Goal: Task Accomplishment & Management: Use online tool/utility

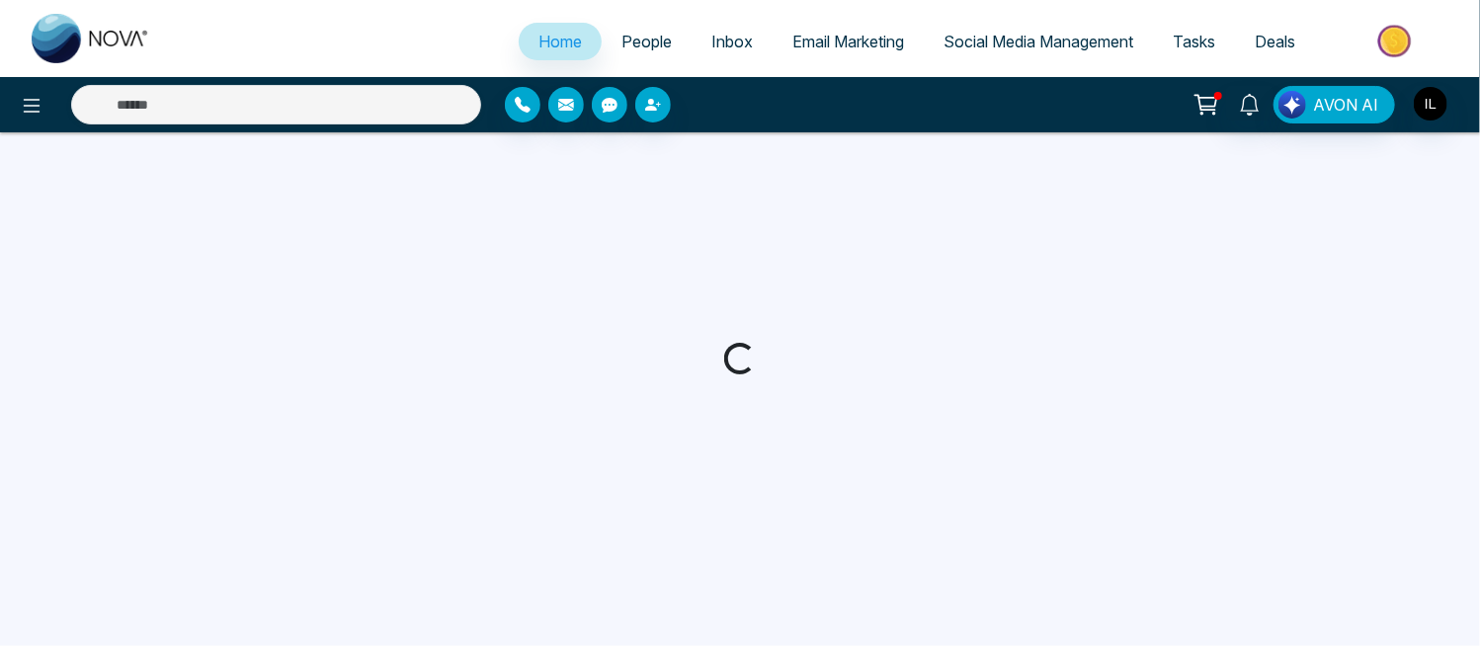
select select "*"
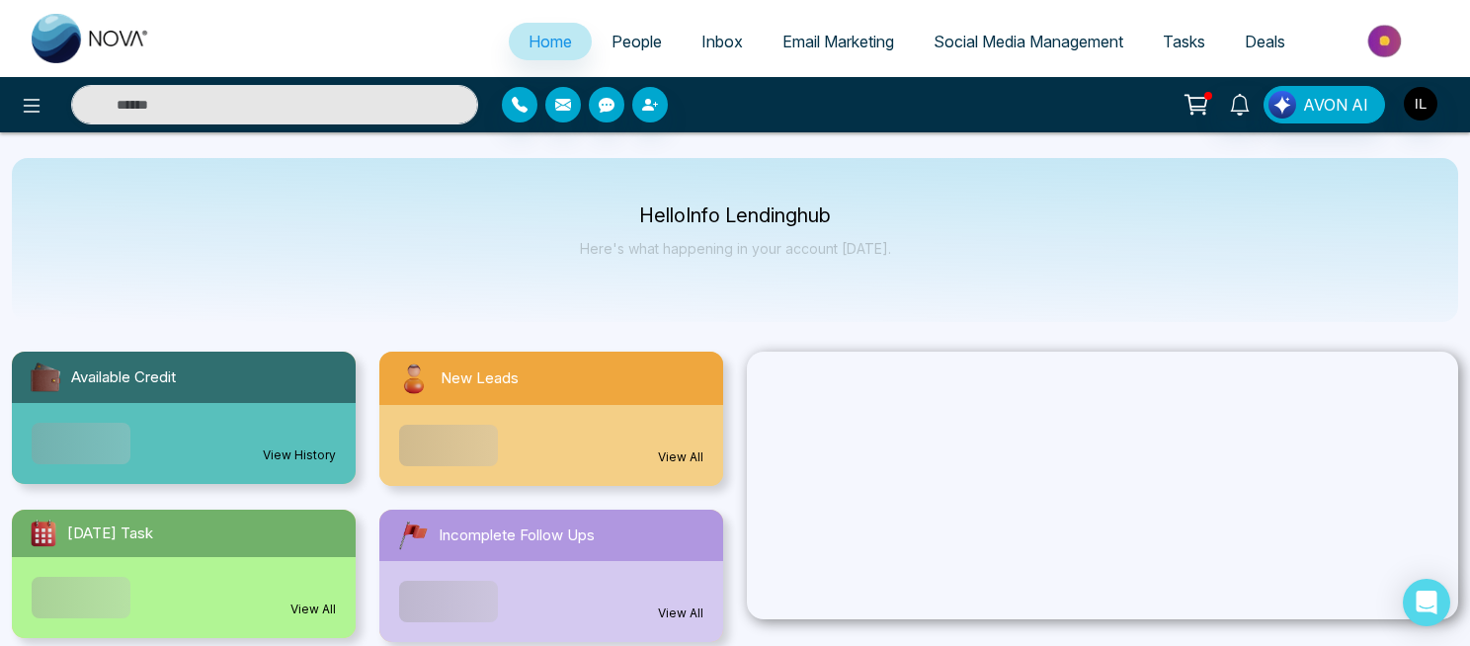
click at [833, 48] on span "Email Marketing" at bounding box center [838, 42] width 112 height 20
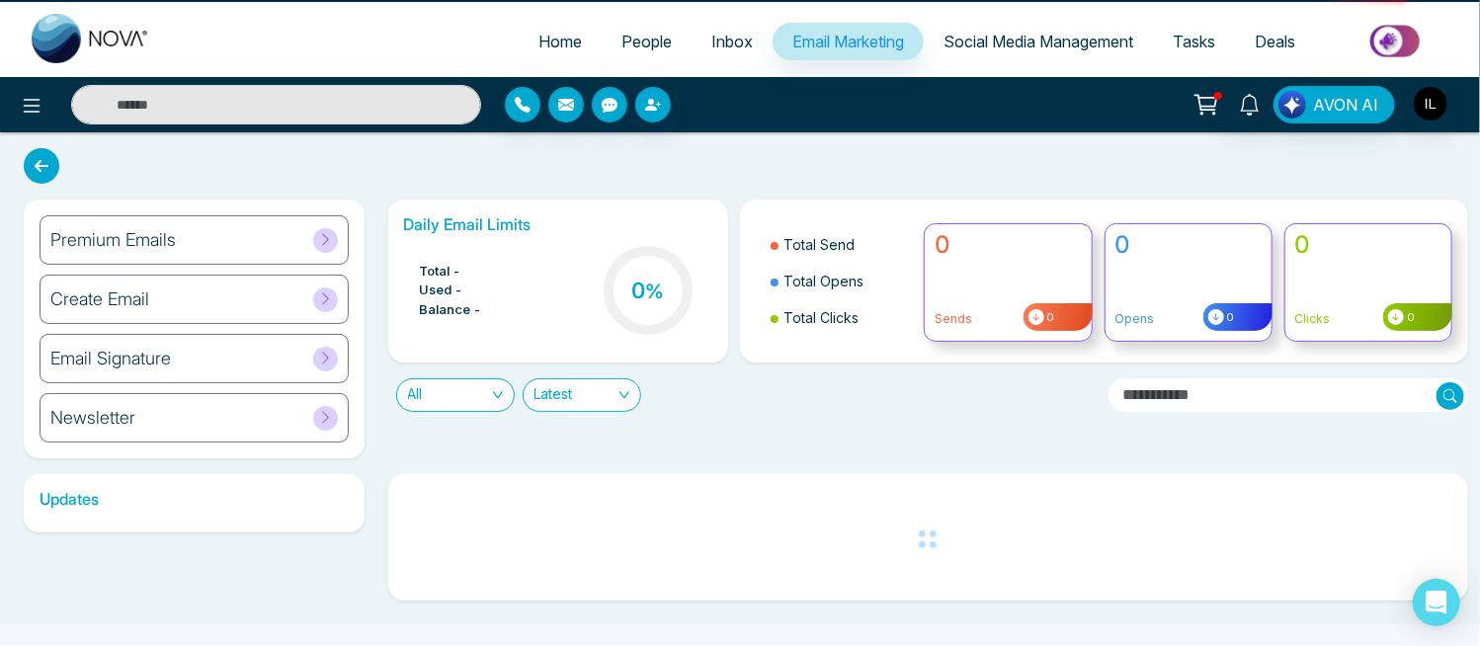
click at [802, 46] on span "Email Marketing" at bounding box center [848, 42] width 112 height 20
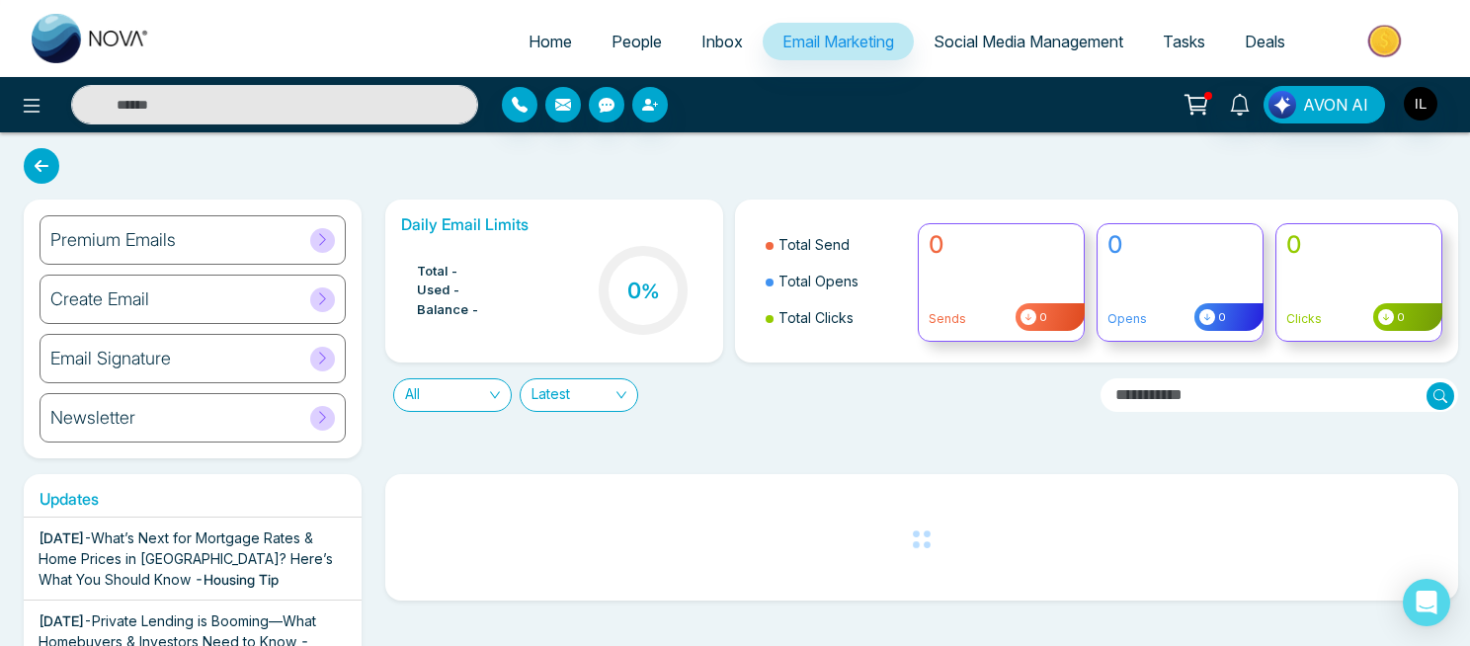
click at [367, 179] on div "Premium Emails Create Email Email Signature Newsletter Daily Email Limits Total…" at bounding box center [735, 460] width 1470 height 657
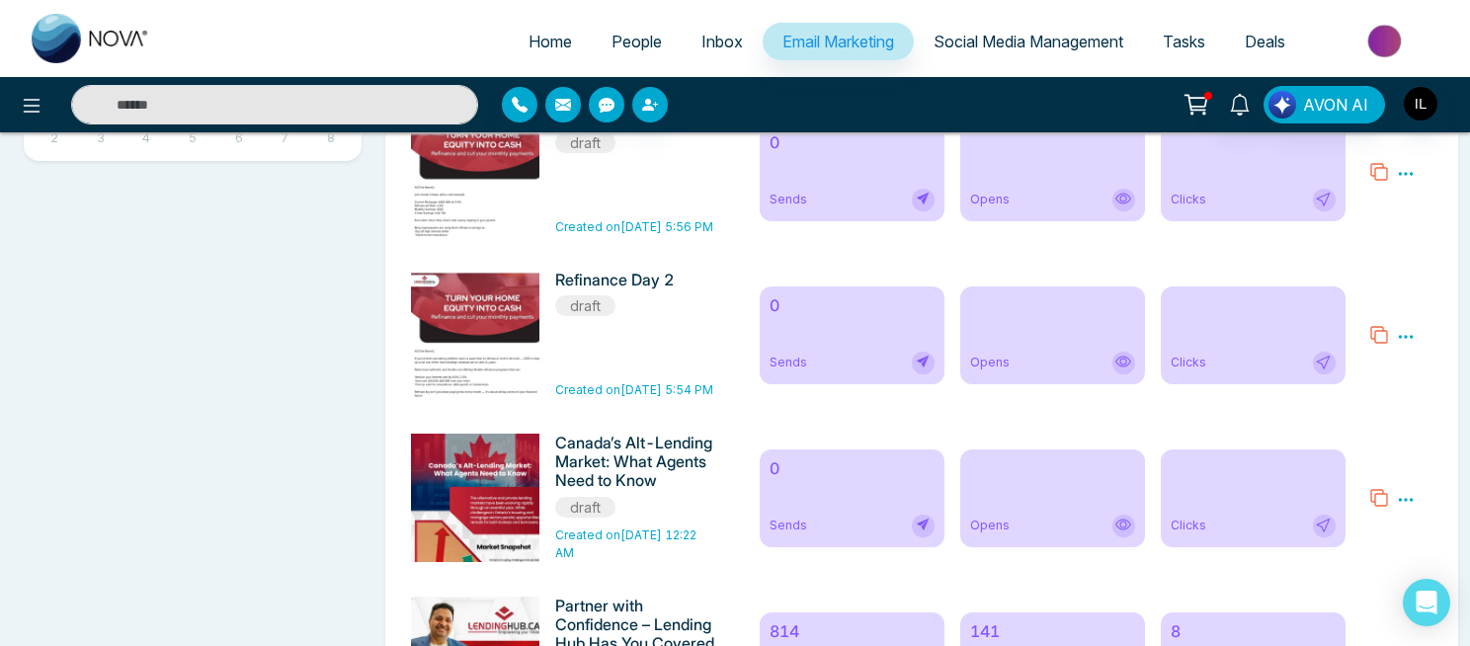
scroll to position [883, 0]
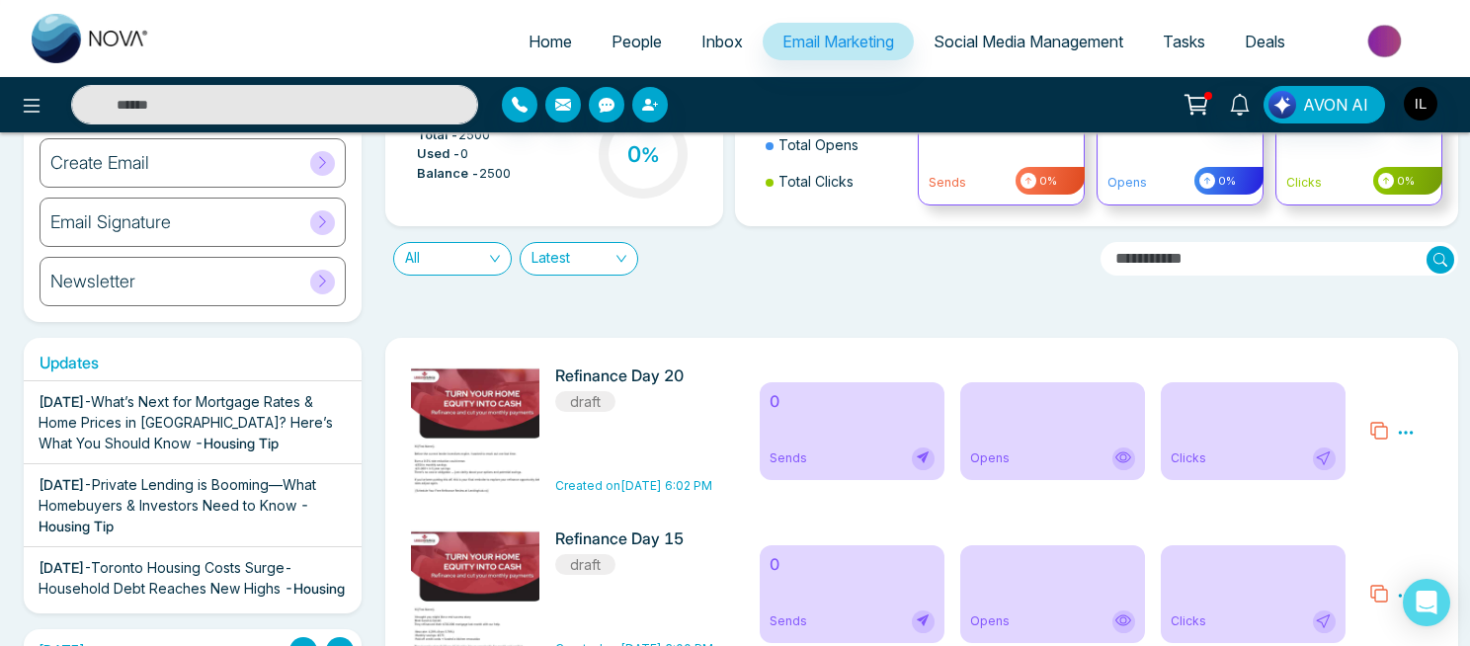
scroll to position [0, 0]
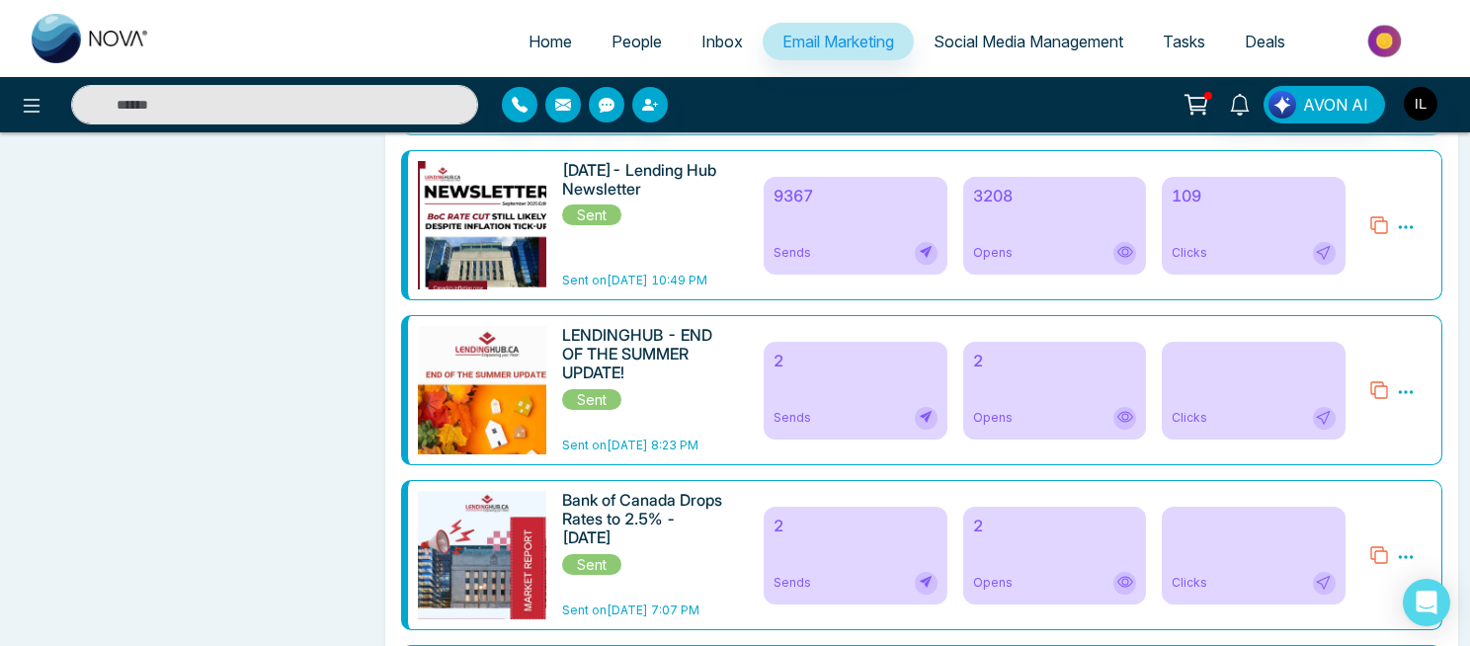
scroll to position [1499, 0]
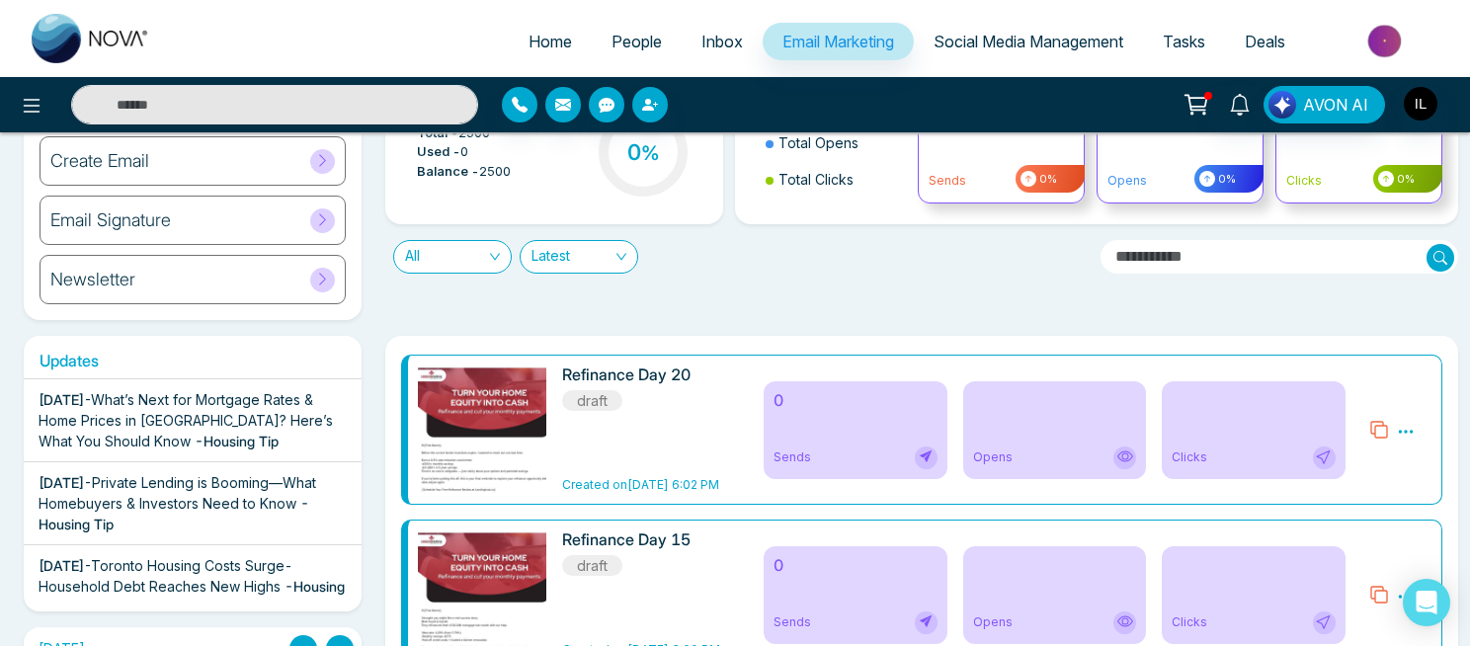
scroll to position [0, 0]
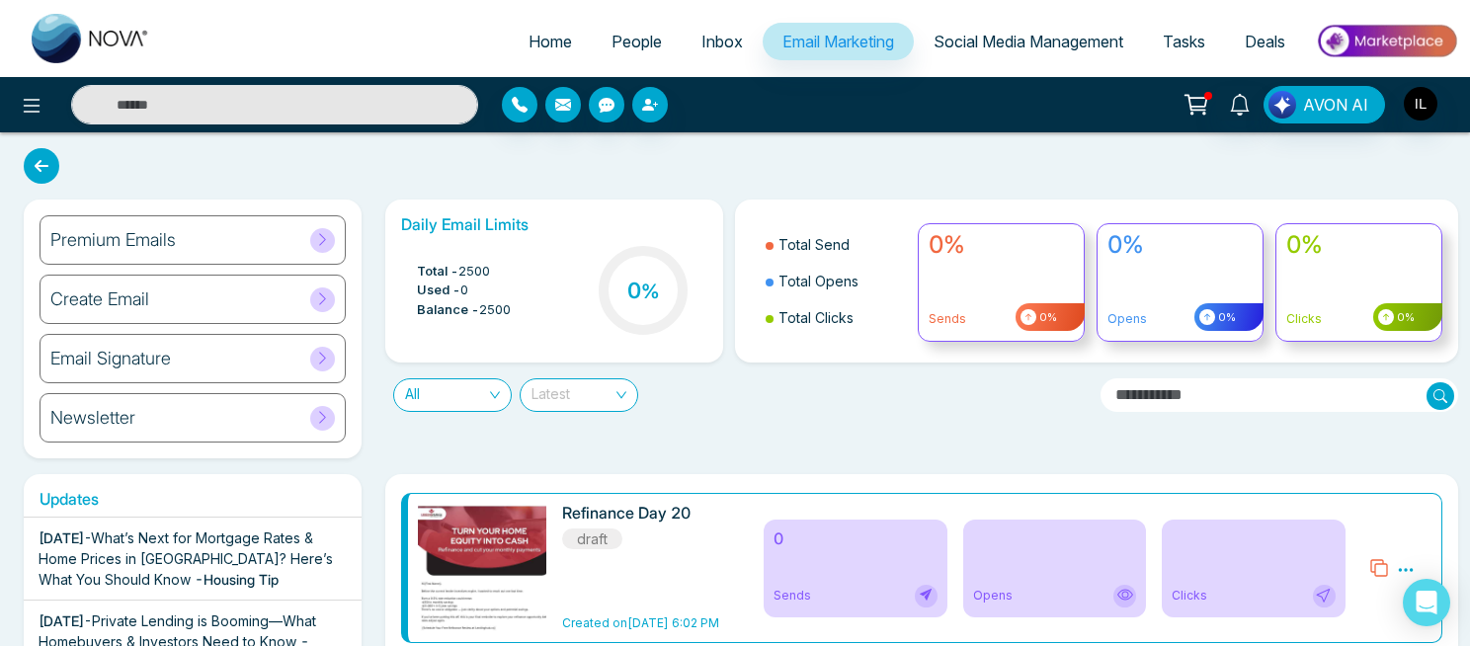
click at [622, 390] on span "Latest" at bounding box center [578, 395] width 95 height 32
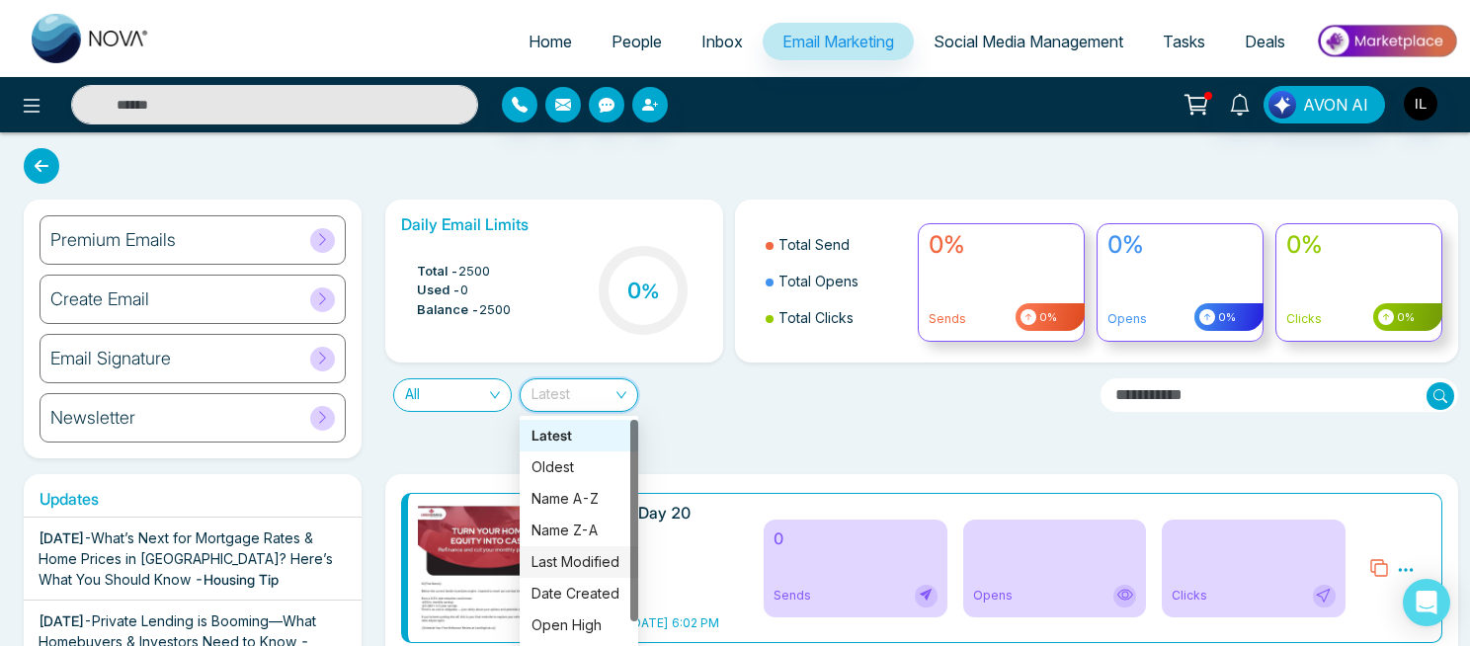
click at [587, 561] on div "Last Modified" at bounding box center [578, 562] width 95 height 22
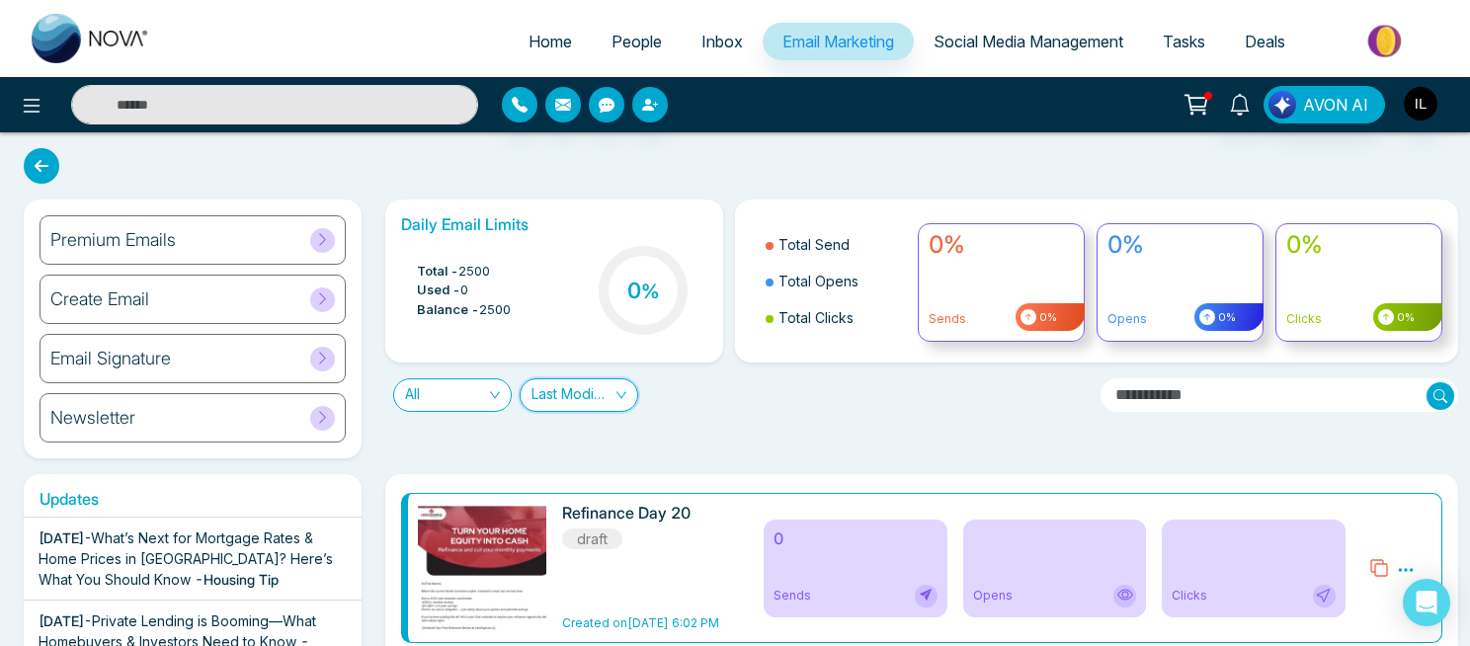
scroll to position [260, 0]
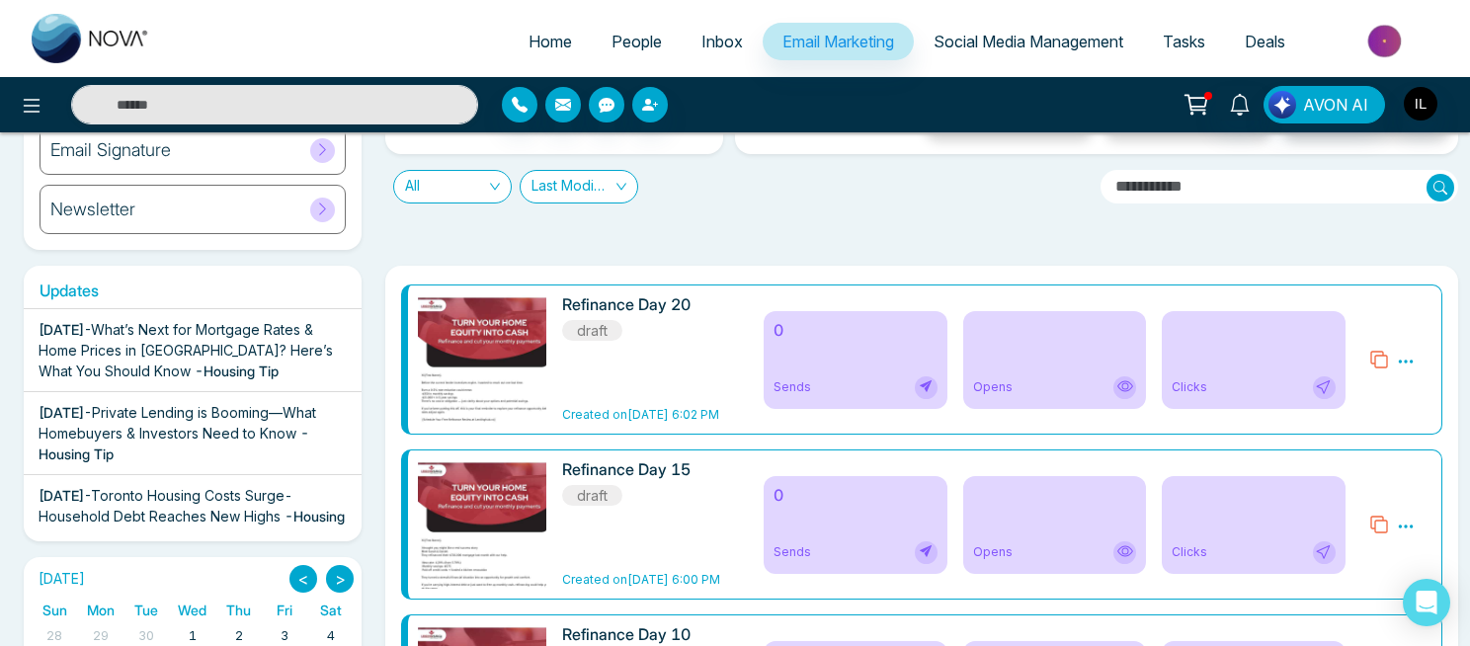
scroll to position [0, 0]
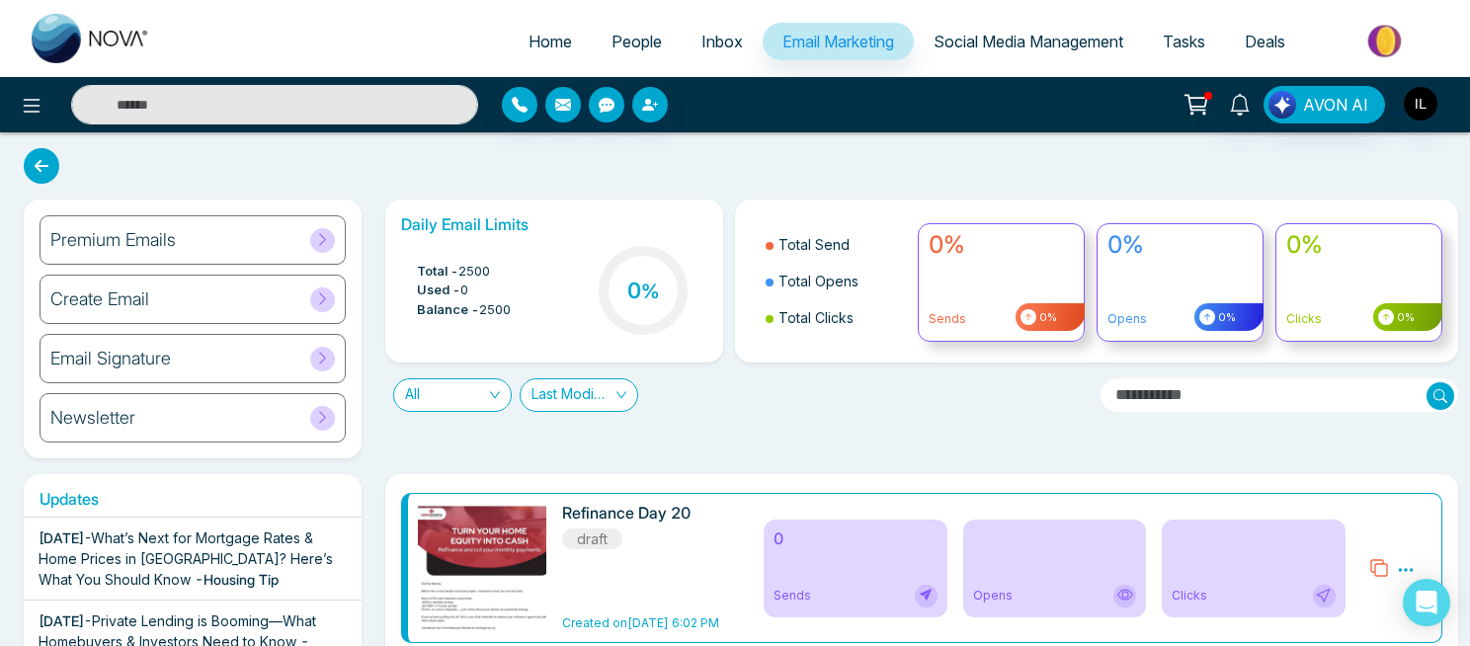
click at [313, 230] on span at bounding box center [322, 240] width 25 height 25
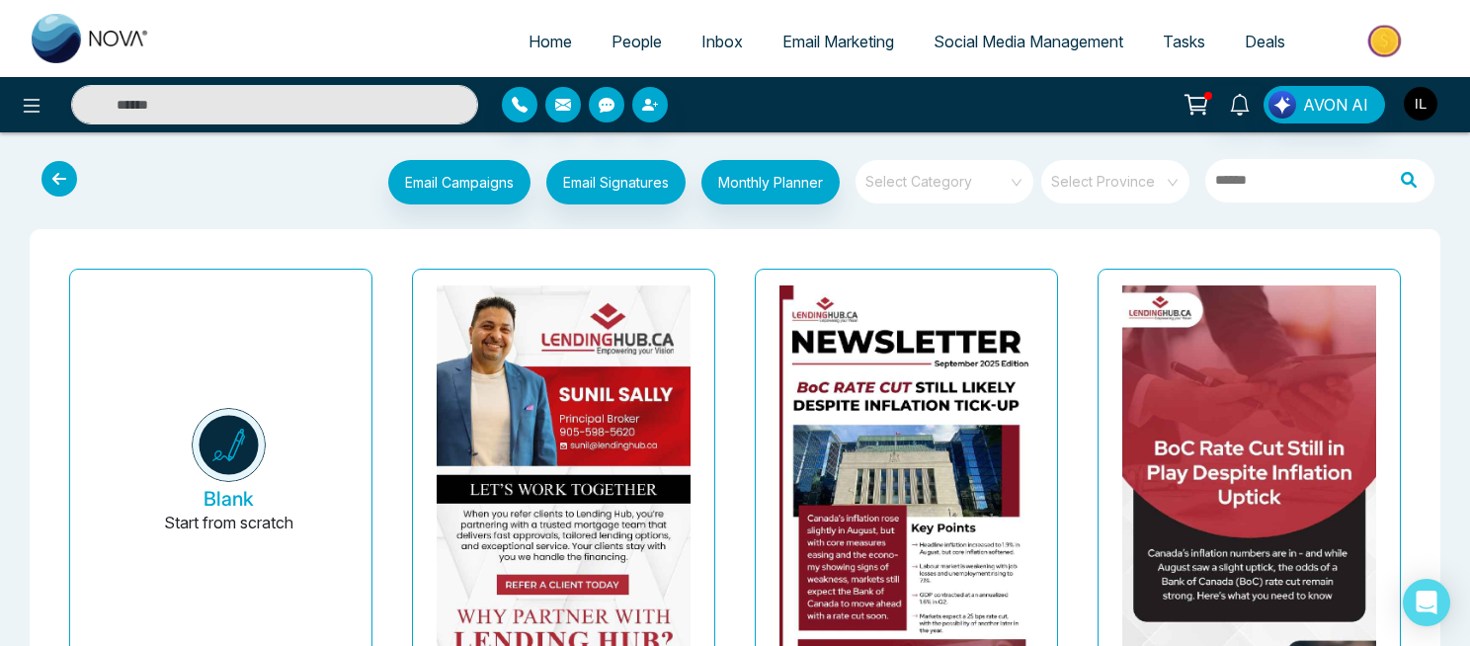
click at [1422, 99] on img "button" at bounding box center [1421, 104] width 34 height 34
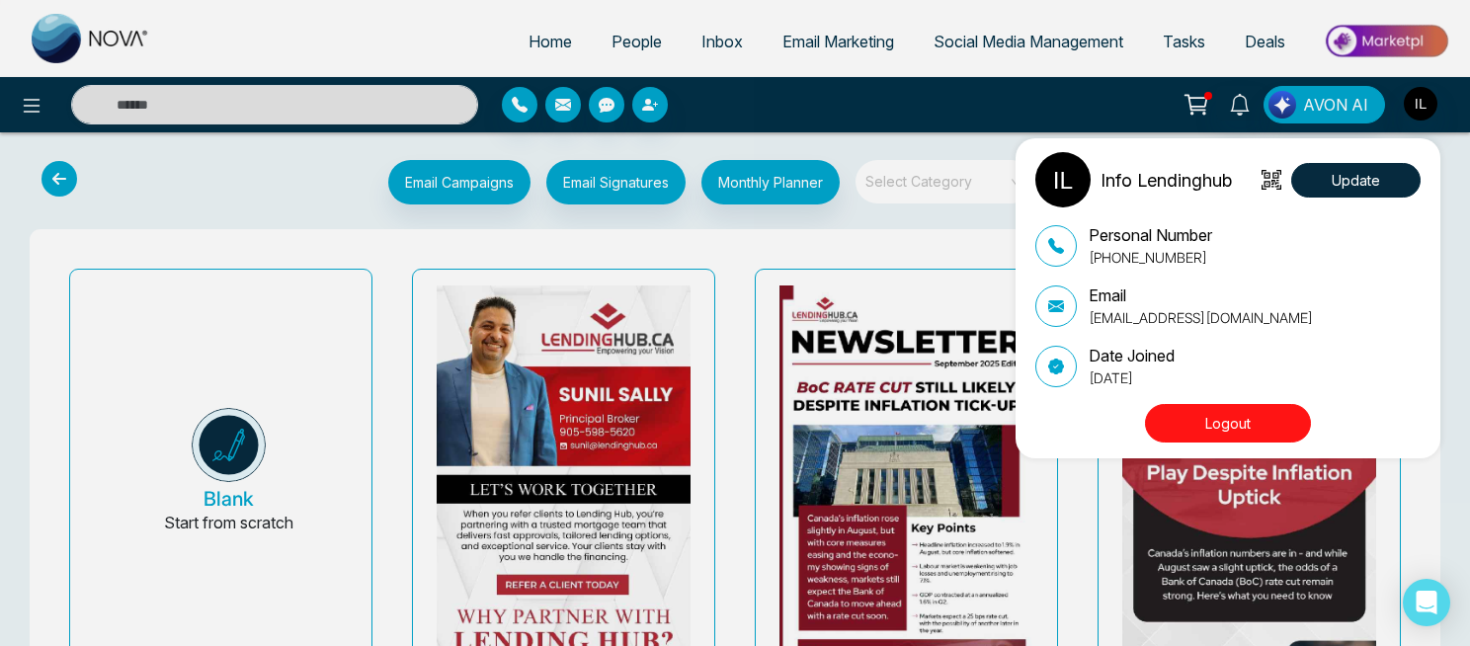
click at [1221, 428] on button "Logout" at bounding box center [1228, 423] width 166 height 39
